Goal: Information Seeking & Learning: Learn about a topic

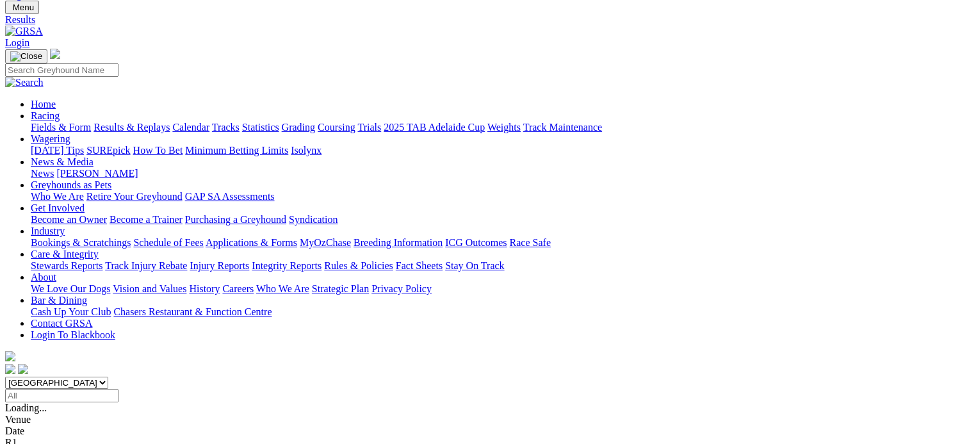
scroll to position [64, 0]
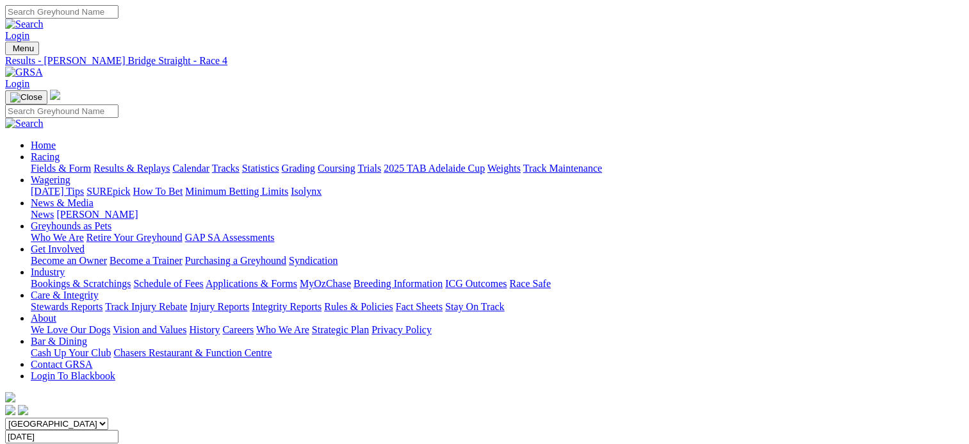
click at [119, 10] on input "Search" at bounding box center [61, 11] width 113 height 13
type input "[PERSON_NAME] gold"
click at [44, 19] on img at bounding box center [24, 25] width 38 height 12
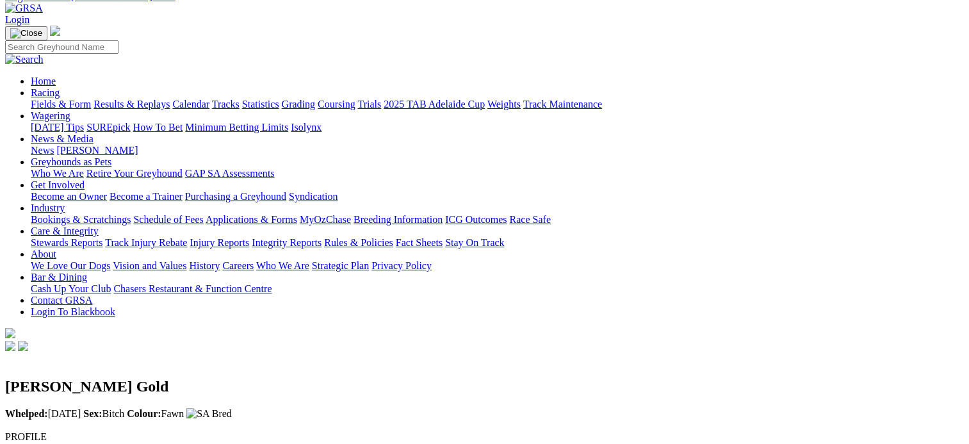
scroll to position [0, 0]
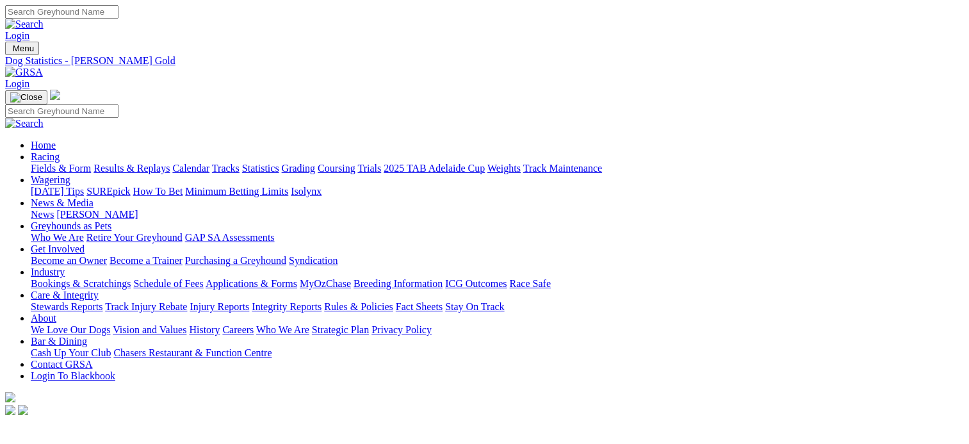
click at [119, 13] on input "Search" at bounding box center [61, 11] width 113 height 13
type input "lefevre rico"
click at [44, 19] on img at bounding box center [24, 25] width 38 height 12
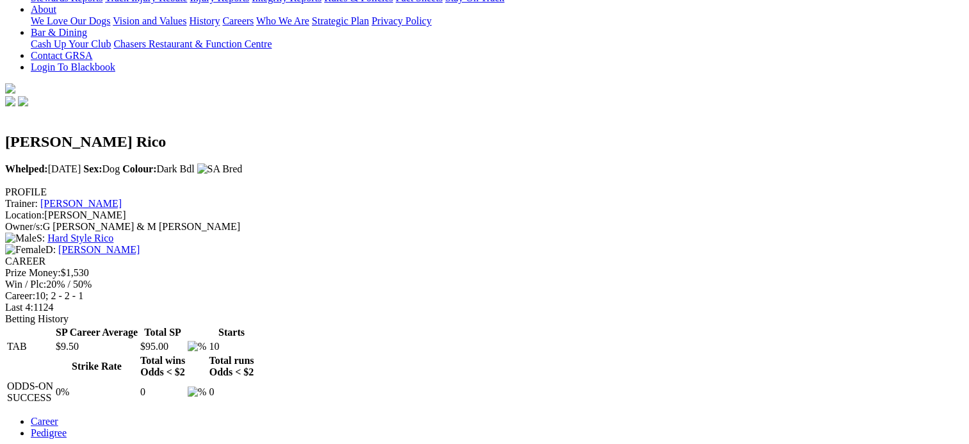
scroll to position [320, 0]
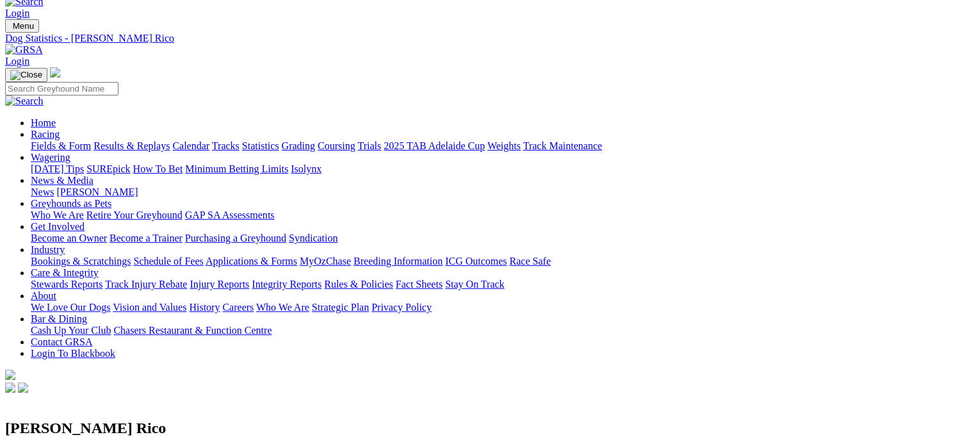
scroll to position [0, 0]
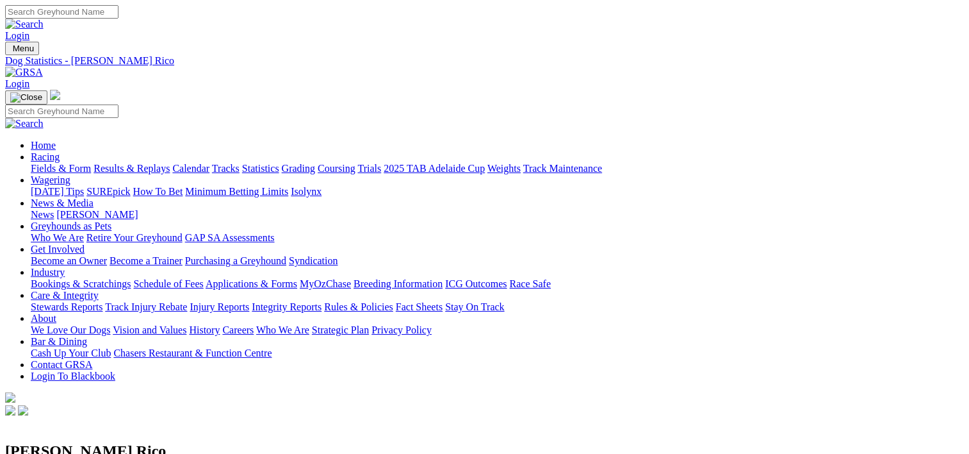
click at [54, 209] on link "News" at bounding box center [42, 214] width 23 height 11
